Goal: Complete application form

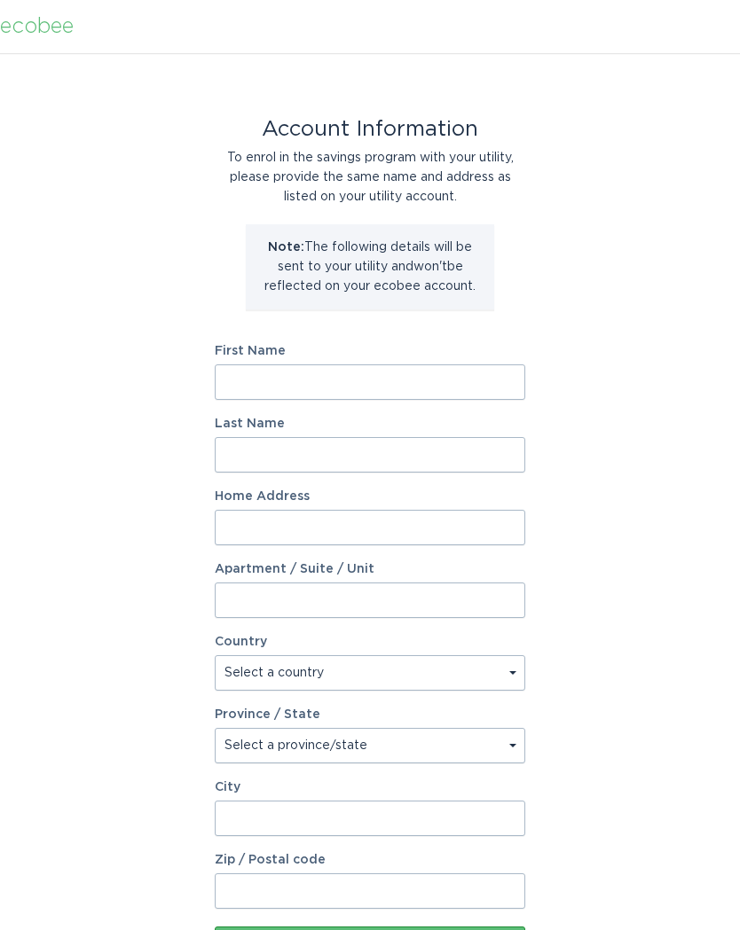
click at [438, 388] on input "First Name" at bounding box center [370, 381] width 310 height 35
type input "[PERSON_NAME]"
click at [410, 452] on input "Last Name" at bounding box center [370, 454] width 310 height 35
type input "[PERSON_NAME]"
click at [404, 534] on input "Home Address" at bounding box center [370, 527] width 310 height 35
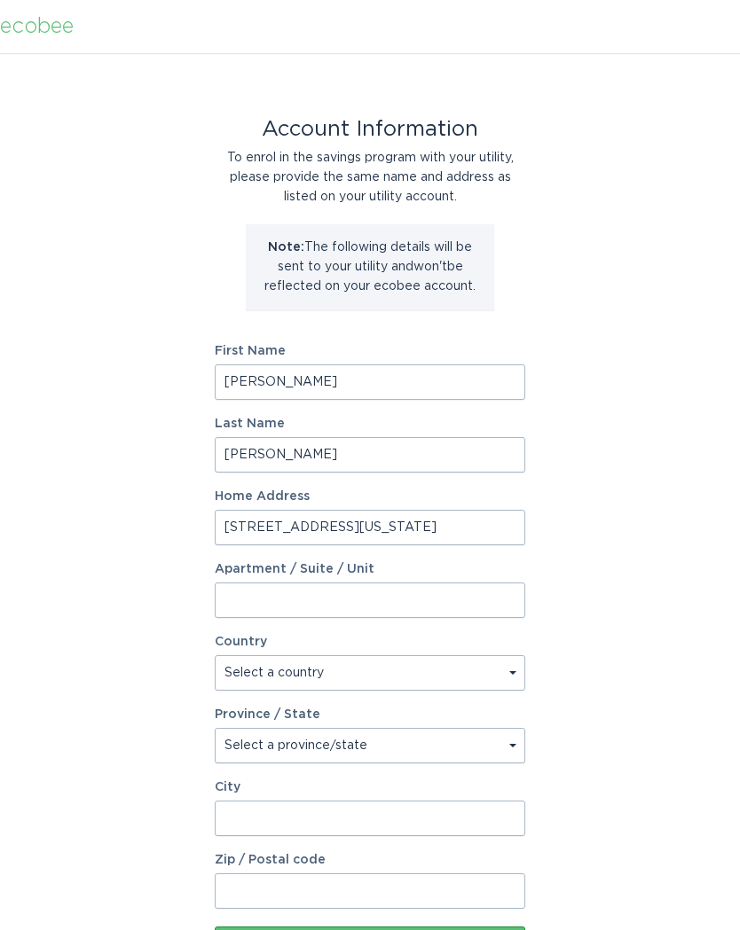
type input "[STREET_ADDRESS][US_STATE]"
select select "US"
type input "[STREET_ADDRESS][US_STATE]"
type input "[GEOGRAPHIC_DATA]"
type input "55427"
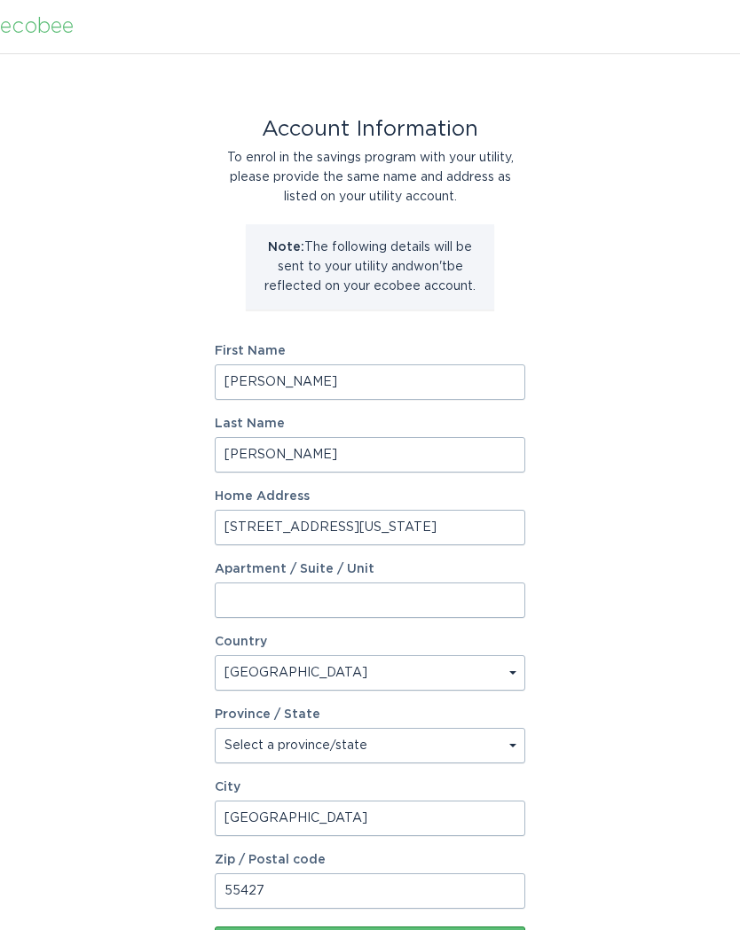
click at [630, 610] on div "Account Information To enrol in the savings program with your utility, please p…" at bounding box center [370, 543] width 740 height 980
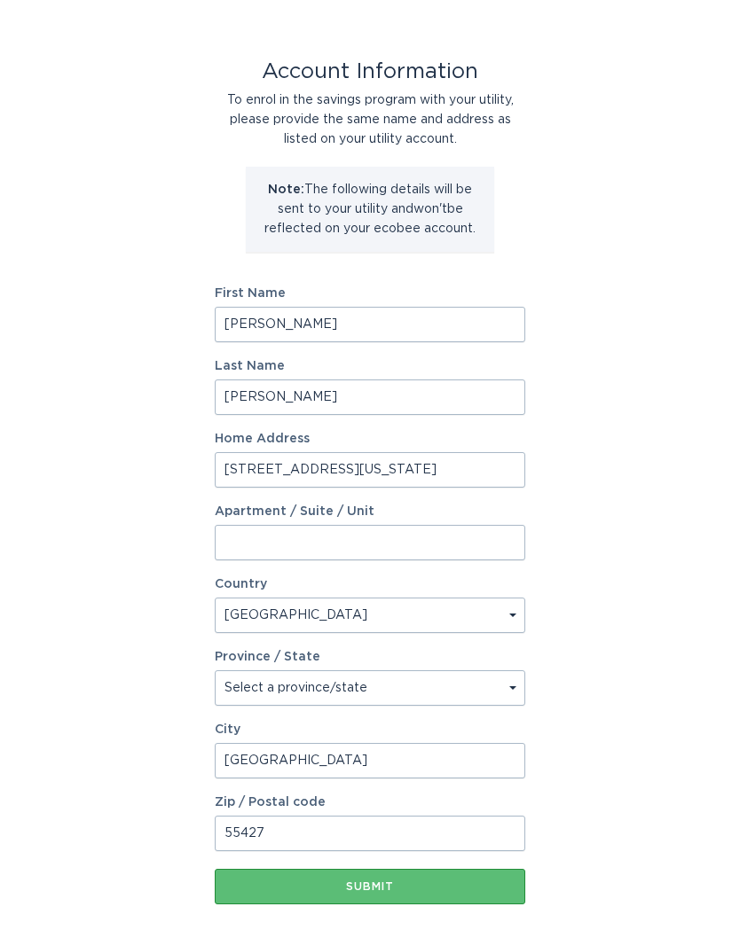
scroll to position [57, 0]
click at [492, 686] on select "Select a province/state [US_STATE] [US_STATE] [US_STATE] [US_STATE] [US_STATE] …" at bounding box center [370, 688] width 310 height 35
select select "MN"
click at [458, 893] on button "Submit" at bounding box center [370, 887] width 310 height 35
